Goal: Navigation & Orientation: Find specific page/section

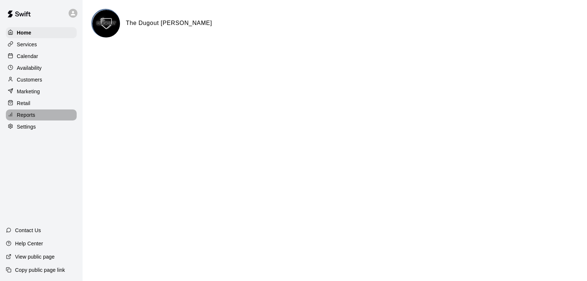
click at [31, 117] on p "Reports" at bounding box center [26, 114] width 18 height 7
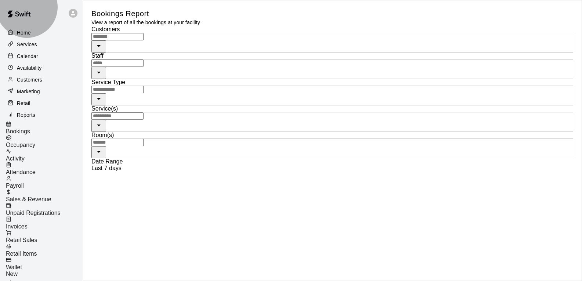
click at [44, 196] on span "Sales & Revenue" at bounding box center [28, 199] width 45 height 6
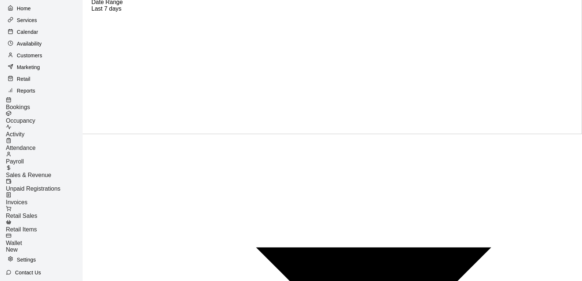
scroll to position [44, 0]
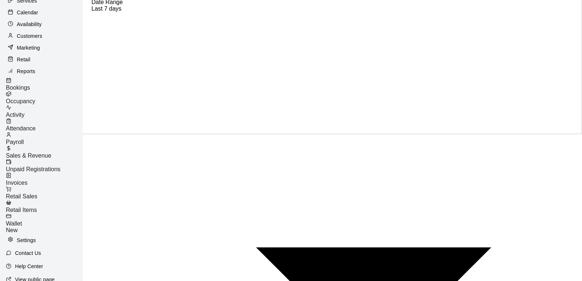
click at [19, 236] on p "Settings" at bounding box center [26, 239] width 19 height 7
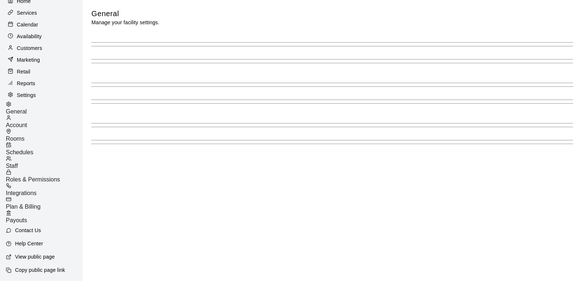
scroll to position [19, 0]
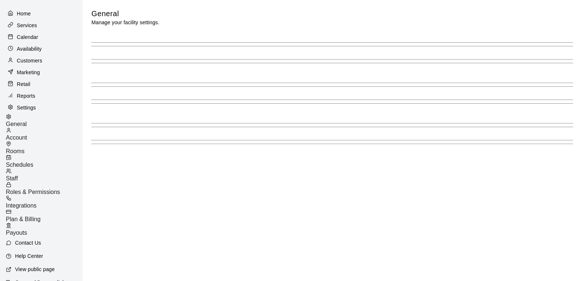
select select "**"
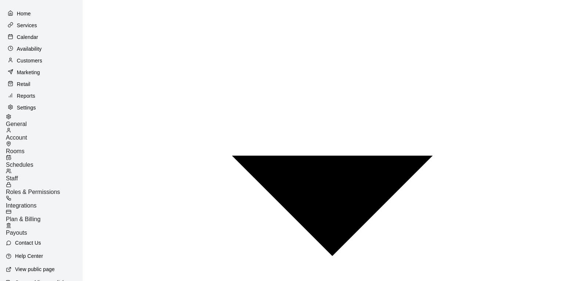
scroll to position [1541, 0]
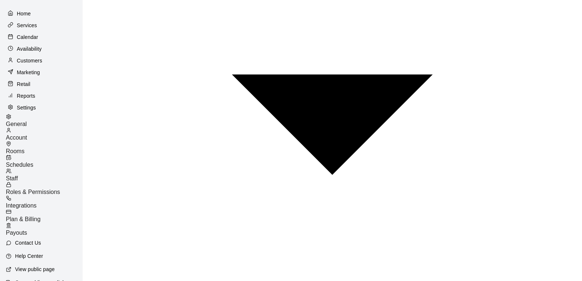
click at [27, 229] on span "Payouts" at bounding box center [16, 232] width 21 height 6
